Goal: Information Seeking & Learning: Learn about a topic

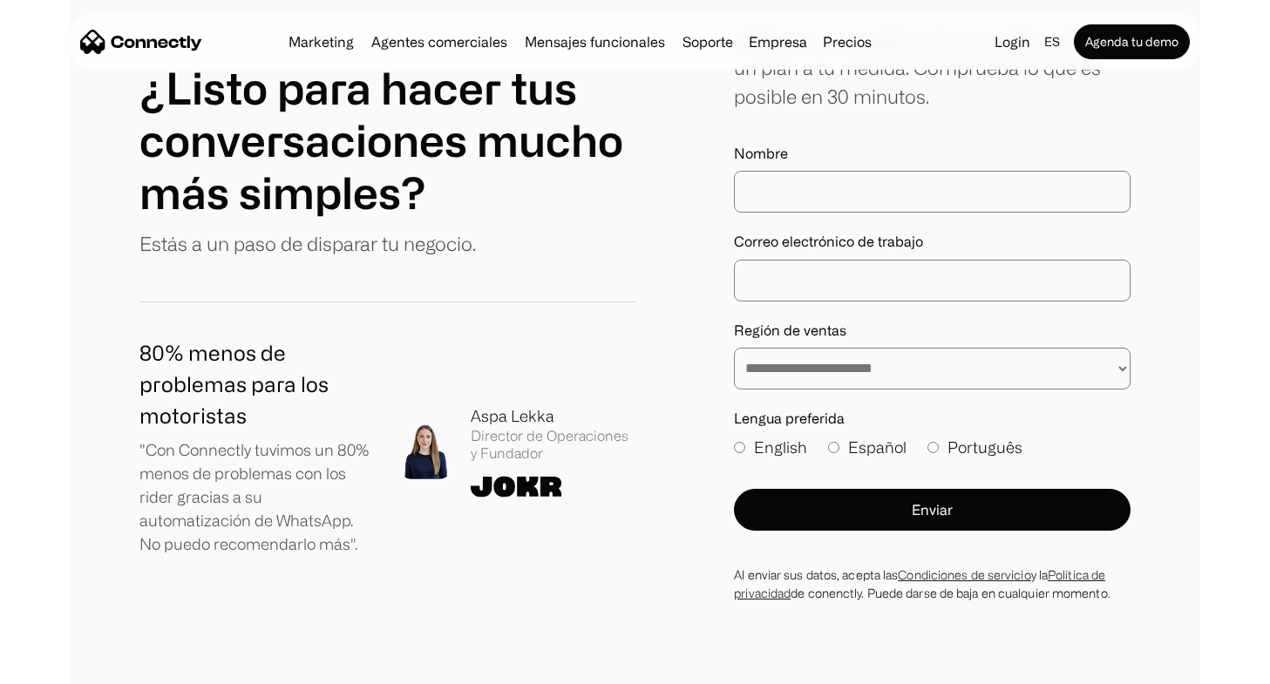
scroll to position [10143, 0]
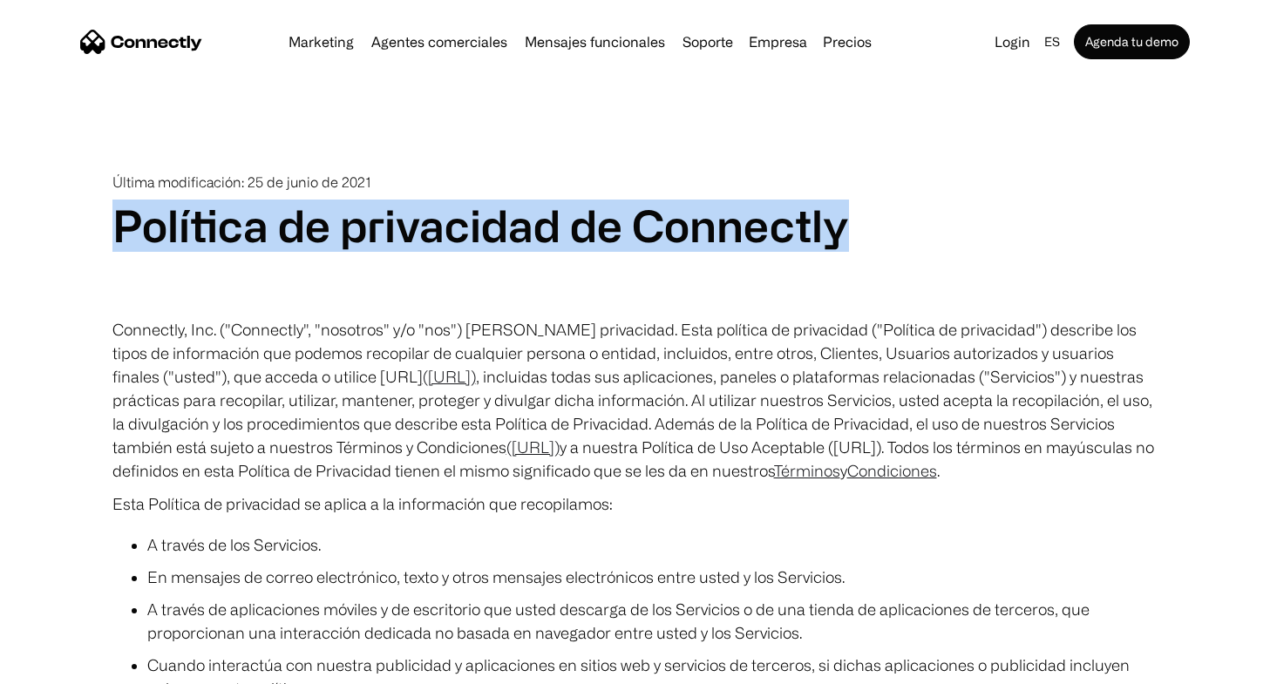
drag, startPoint x: 853, startPoint y: 226, endPoint x: 103, endPoint y: 231, distance: 750.3
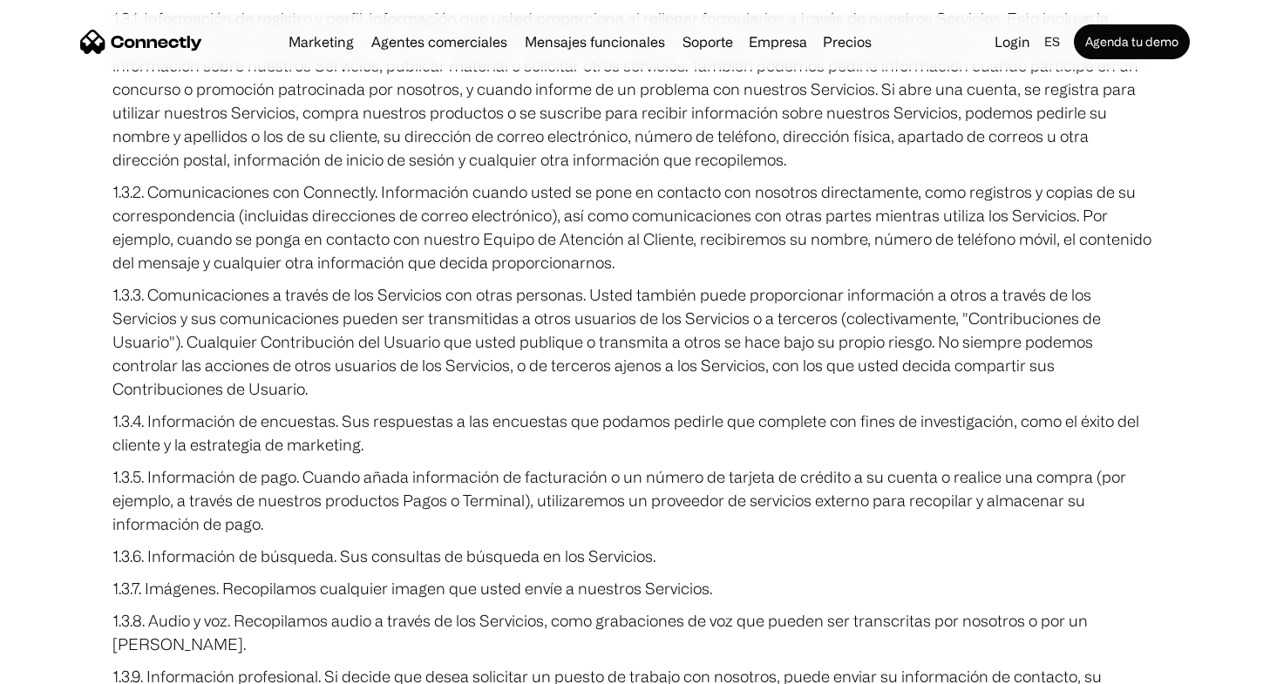
scroll to position [610, 0]
